Goal: Find specific page/section

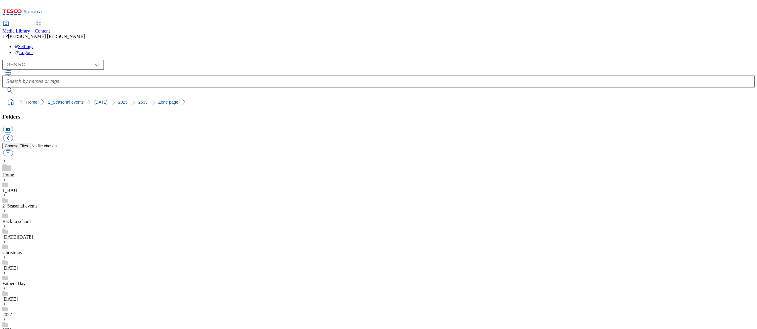
select select "flare-ghs-roi"
